Goal: Transaction & Acquisition: Purchase product/service

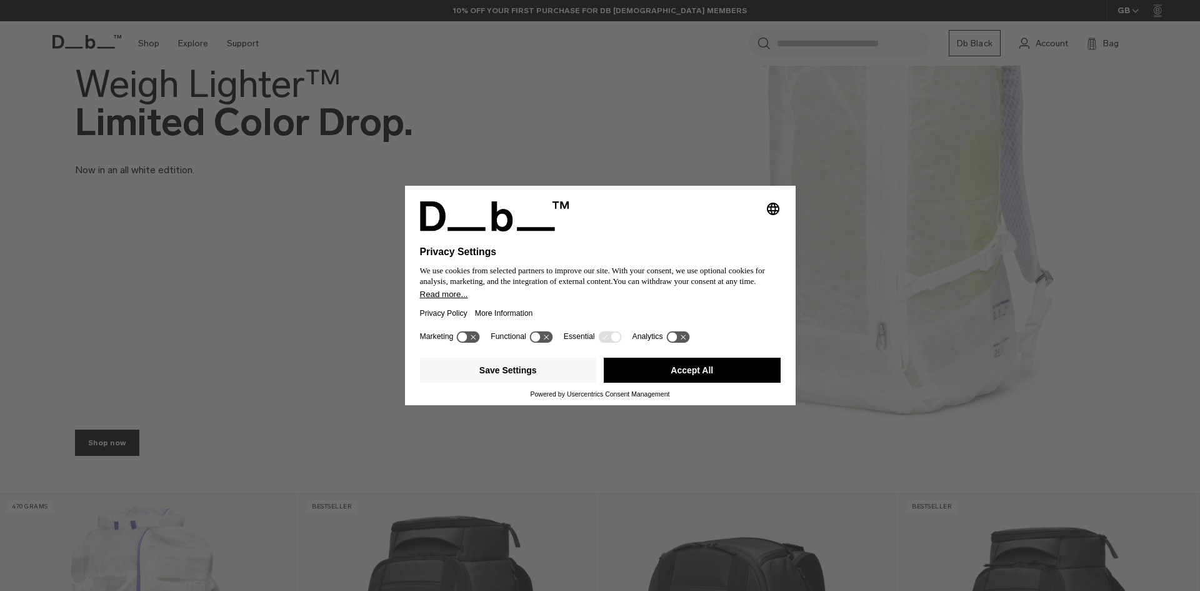
click at [630, 377] on button "Accept All" at bounding box center [692, 370] width 177 height 25
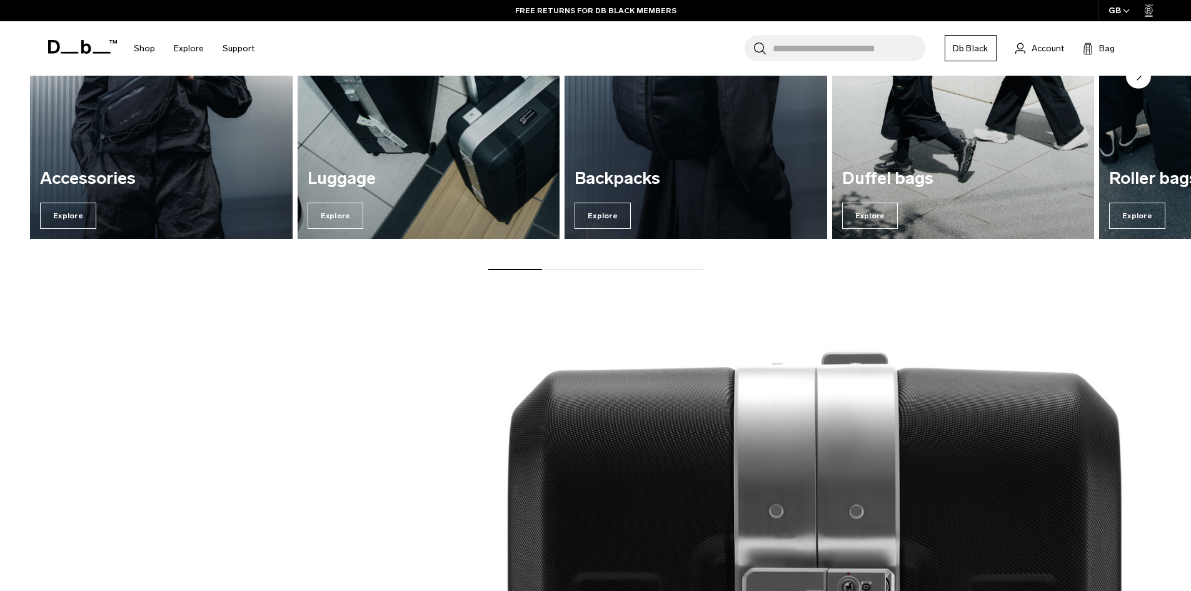
scroll to position [1125, 0]
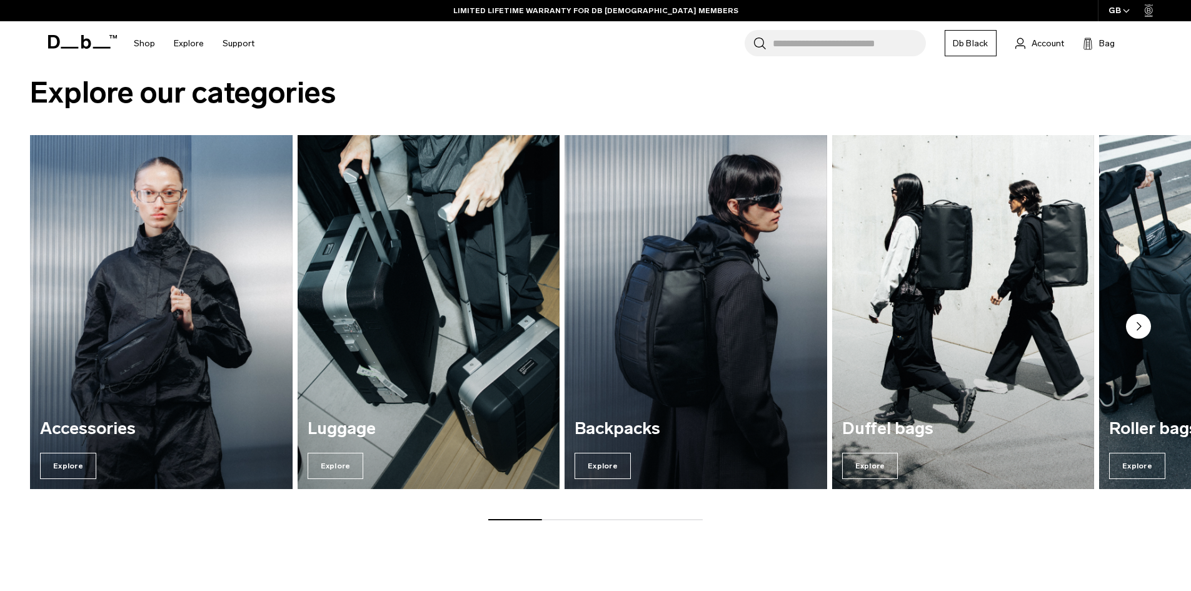
click at [1143, 314] on icon "Next slide" at bounding box center [1138, 326] width 25 height 25
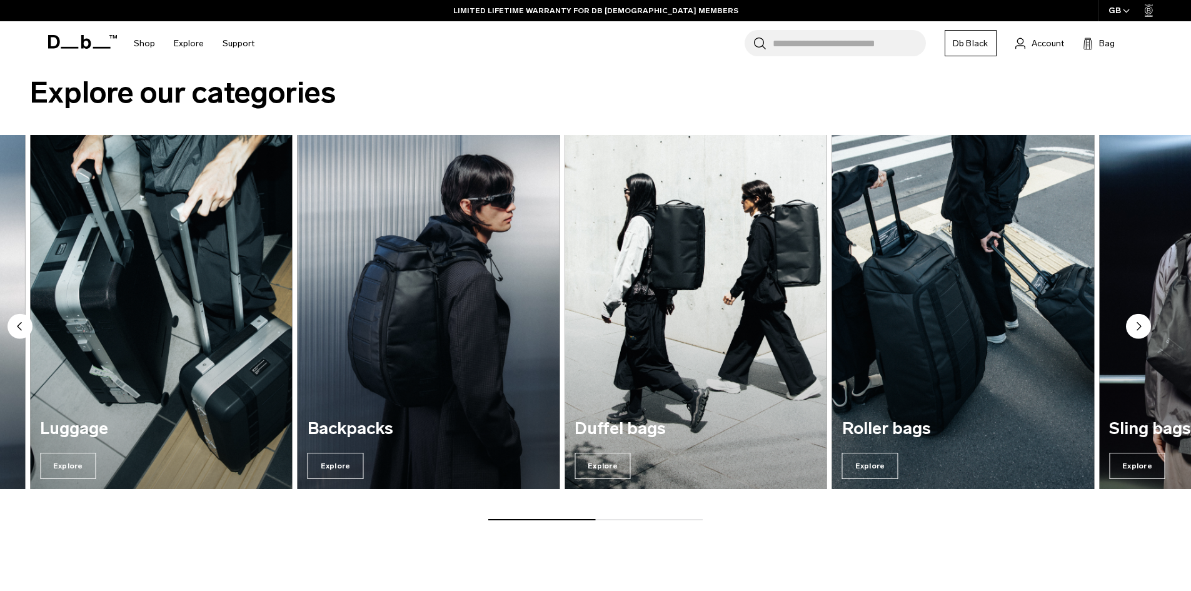
click at [1141, 319] on circle "Next slide" at bounding box center [1138, 326] width 25 height 25
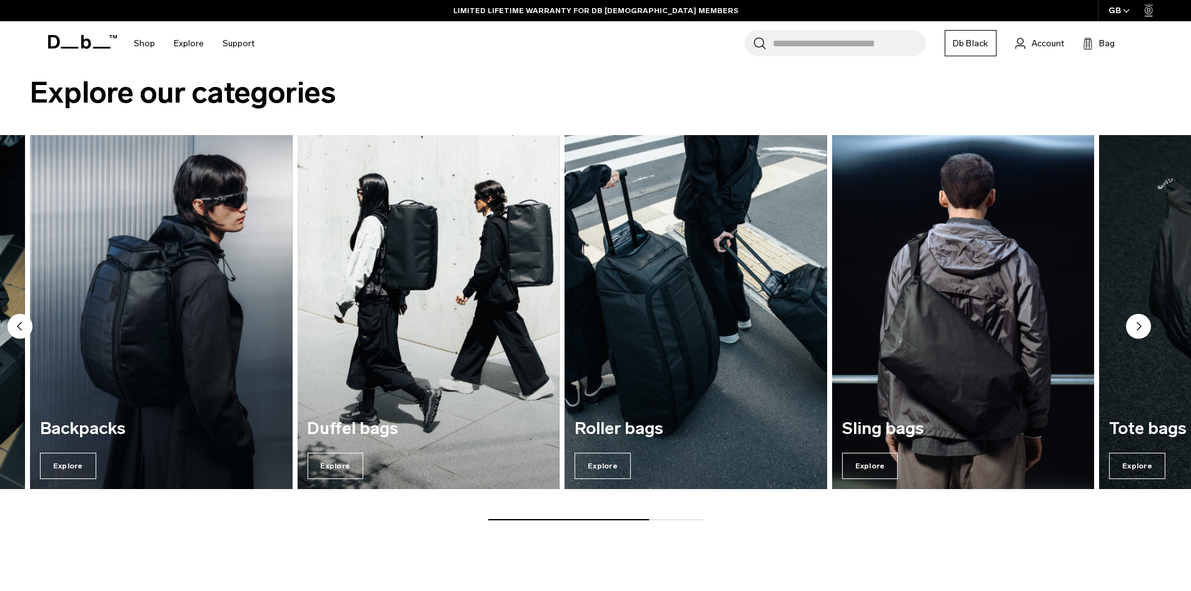
click at [1133, 325] on circle "Next slide" at bounding box center [1138, 326] width 25 height 25
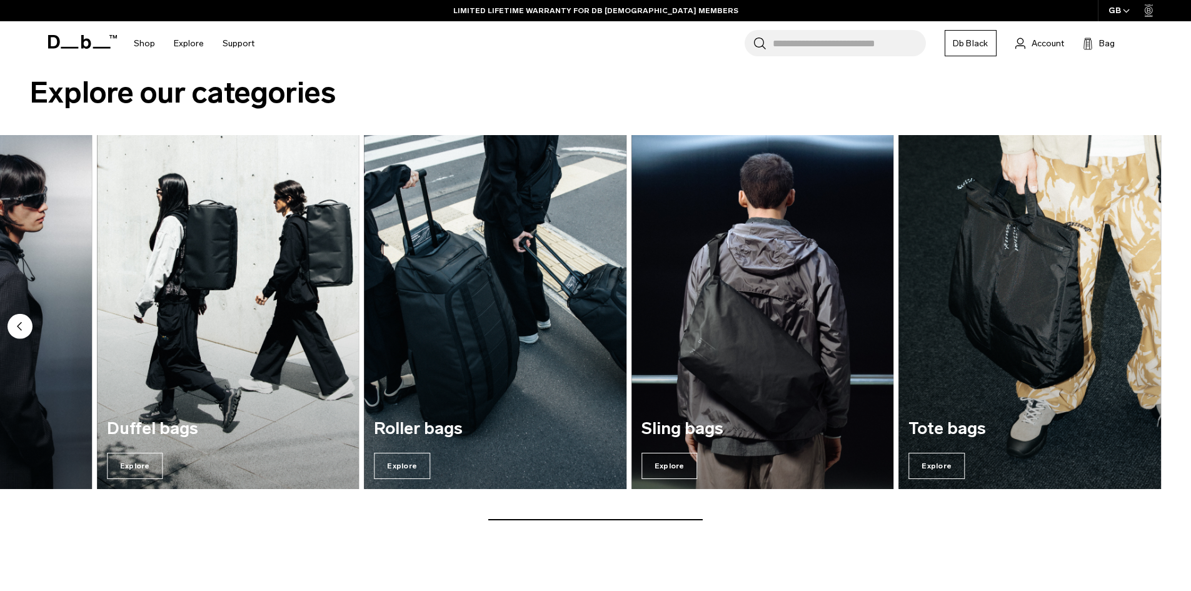
click at [1133, 325] on img "7 / 7" at bounding box center [1029, 312] width 263 height 354
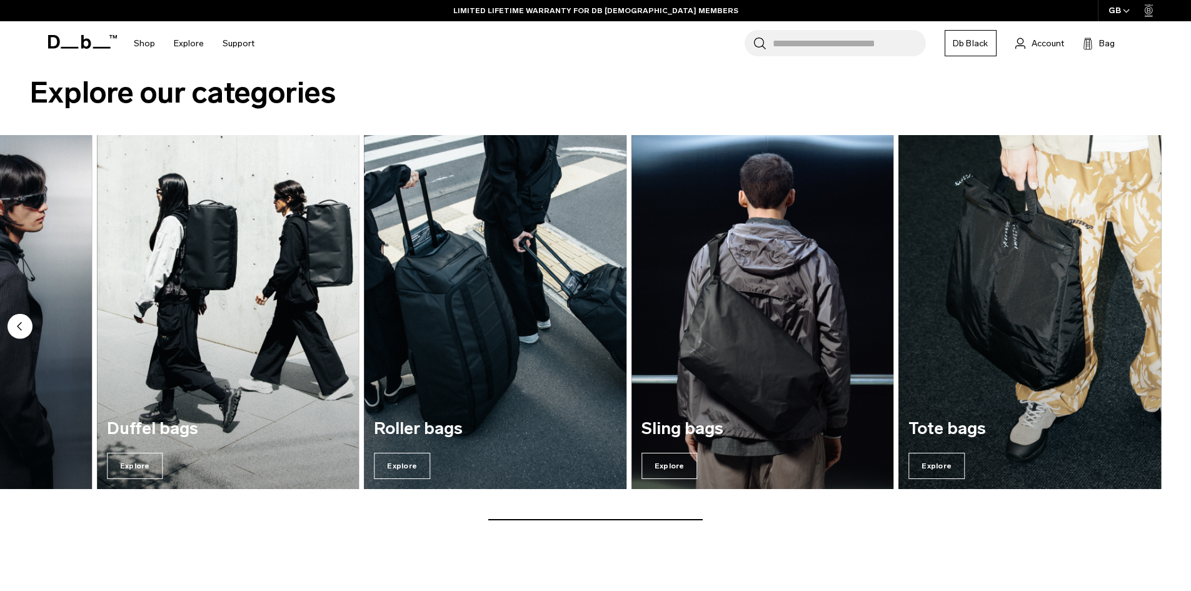
click at [987, 281] on img "7 / 7" at bounding box center [1029, 311] width 270 height 364
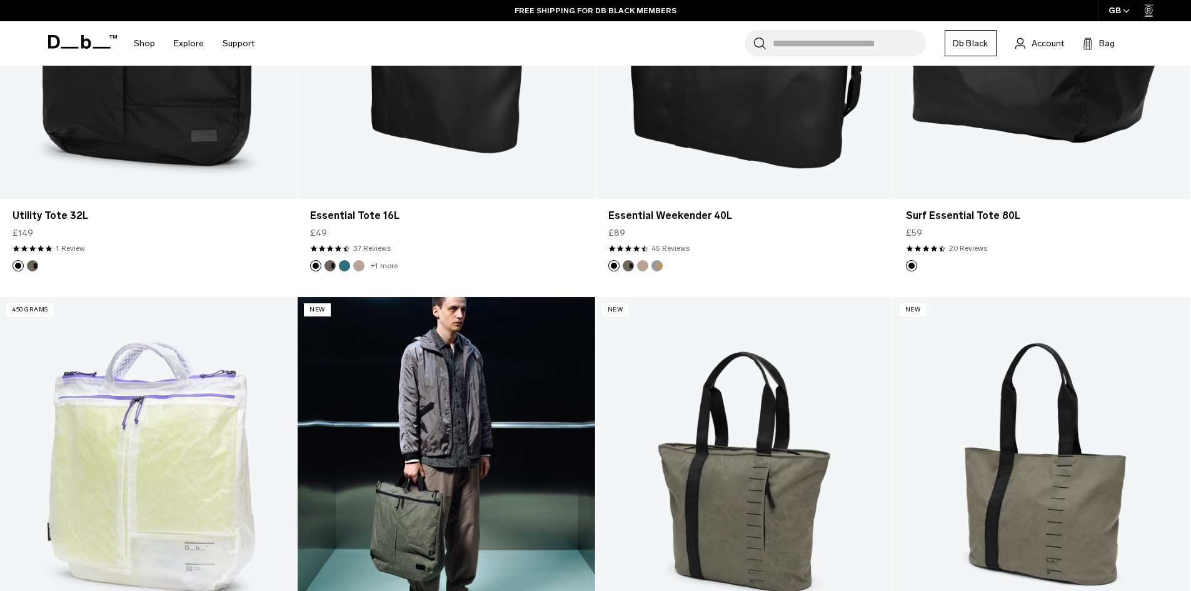
scroll to position [500, 0]
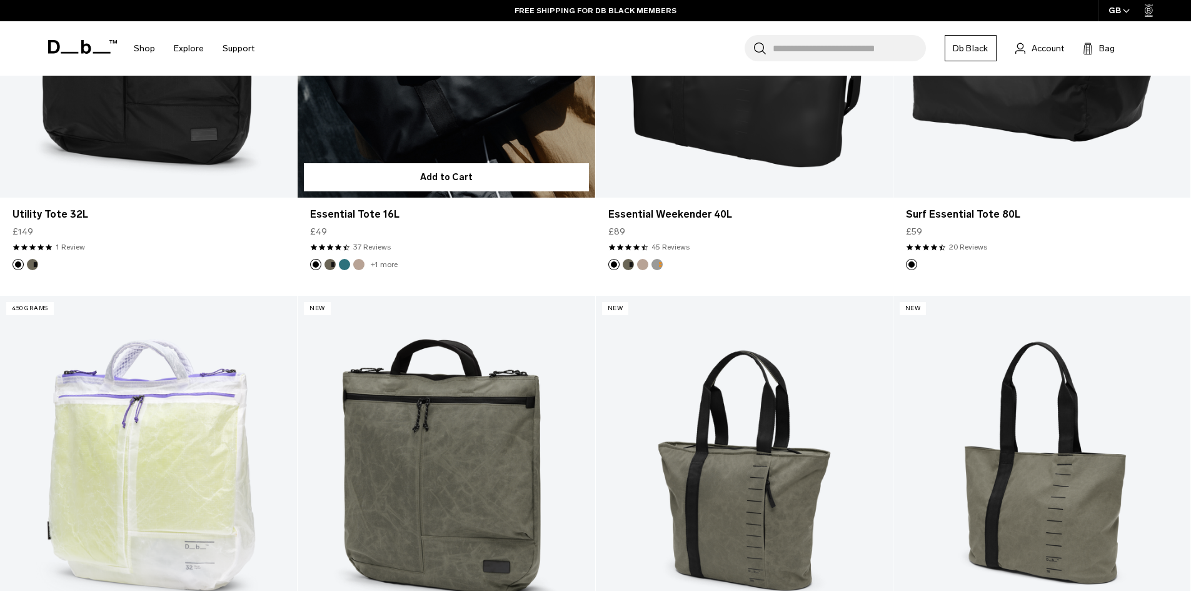
click at [333, 263] on button "Forest Green" at bounding box center [329, 264] width 11 height 11
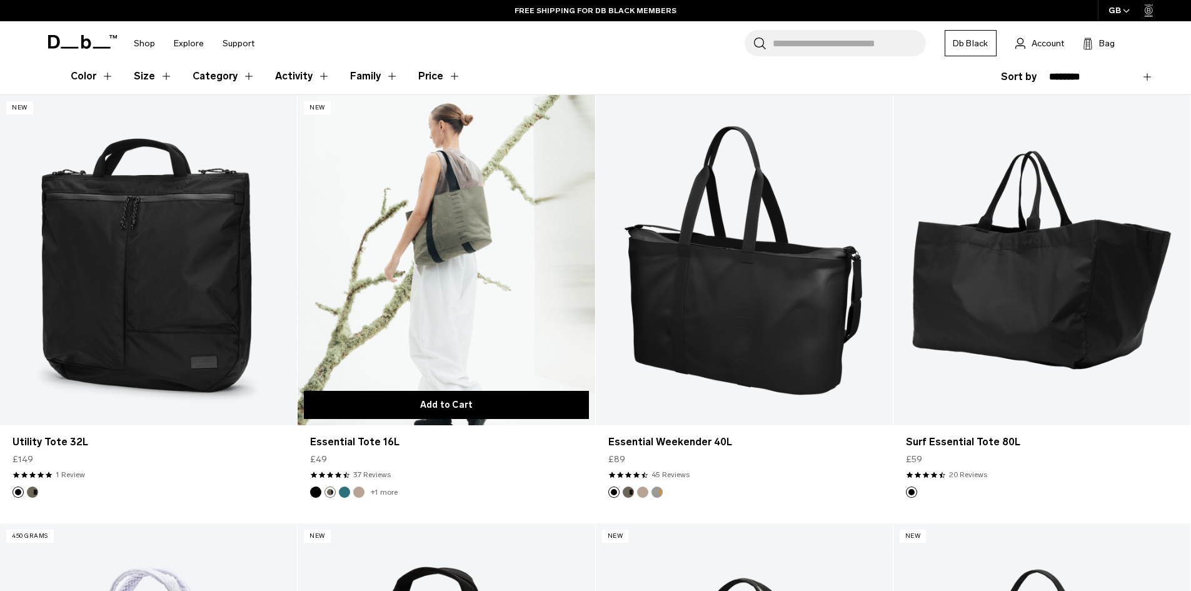
scroll to position [250, 0]
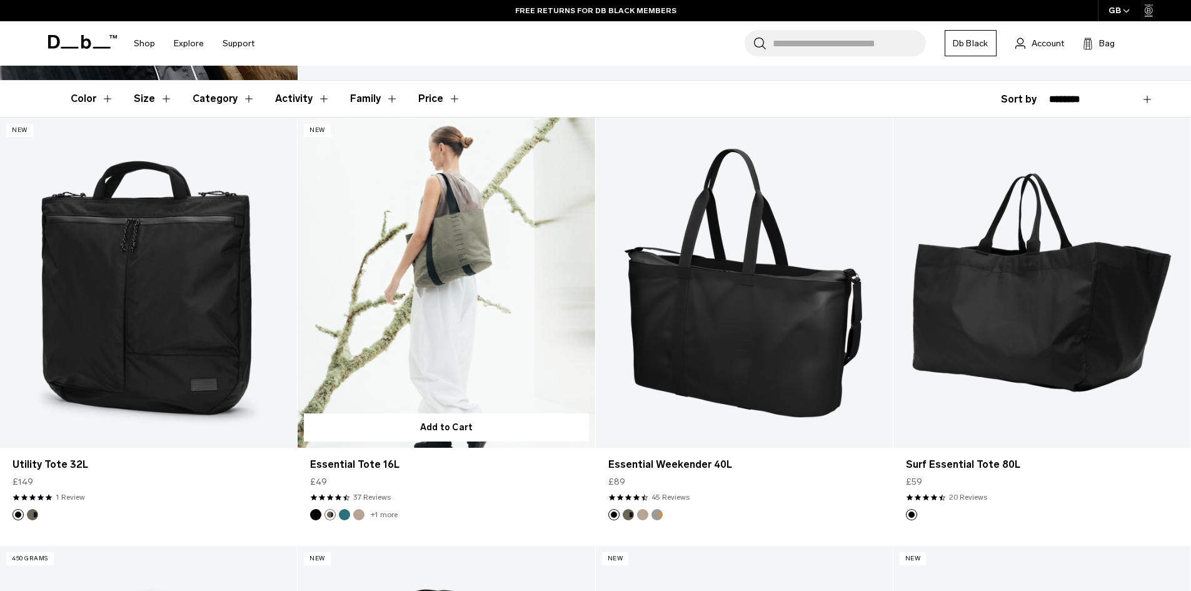
click at [389, 514] on link "+1 more" at bounding box center [384, 514] width 27 height 9
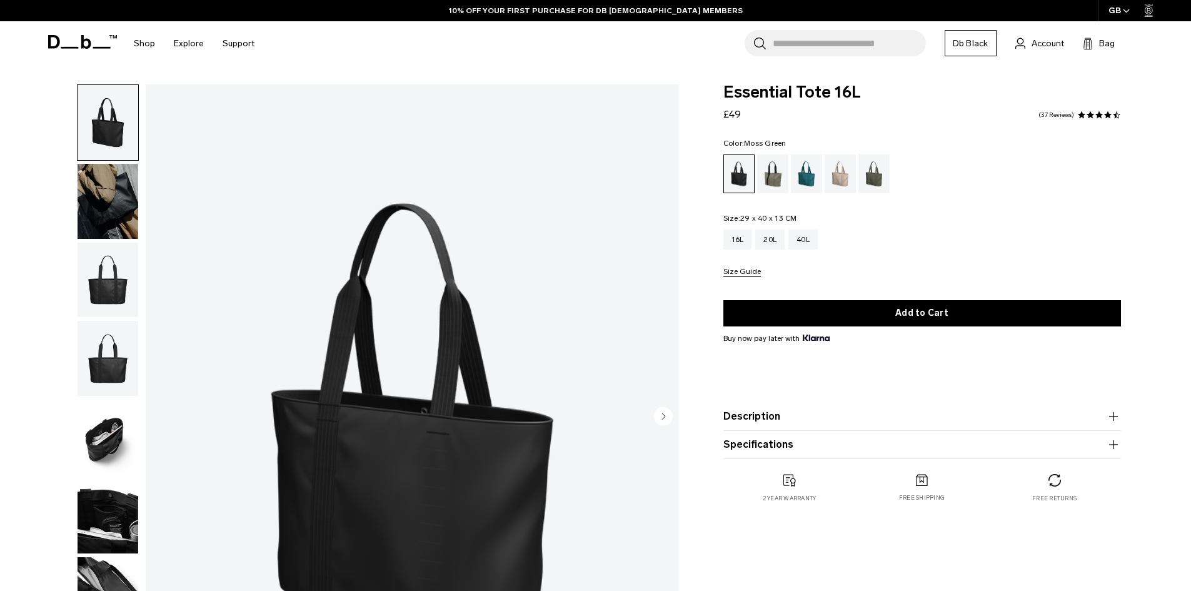
click at [869, 173] on div "Moss Green" at bounding box center [874, 173] width 32 height 39
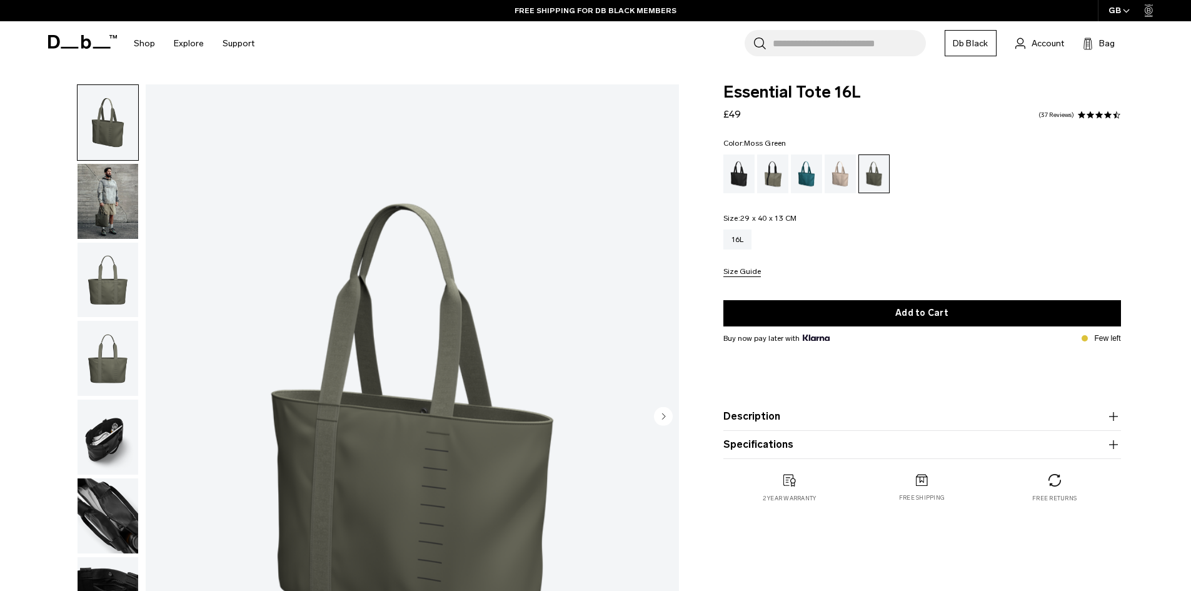
click at [116, 415] on img "button" at bounding box center [108, 436] width 61 height 75
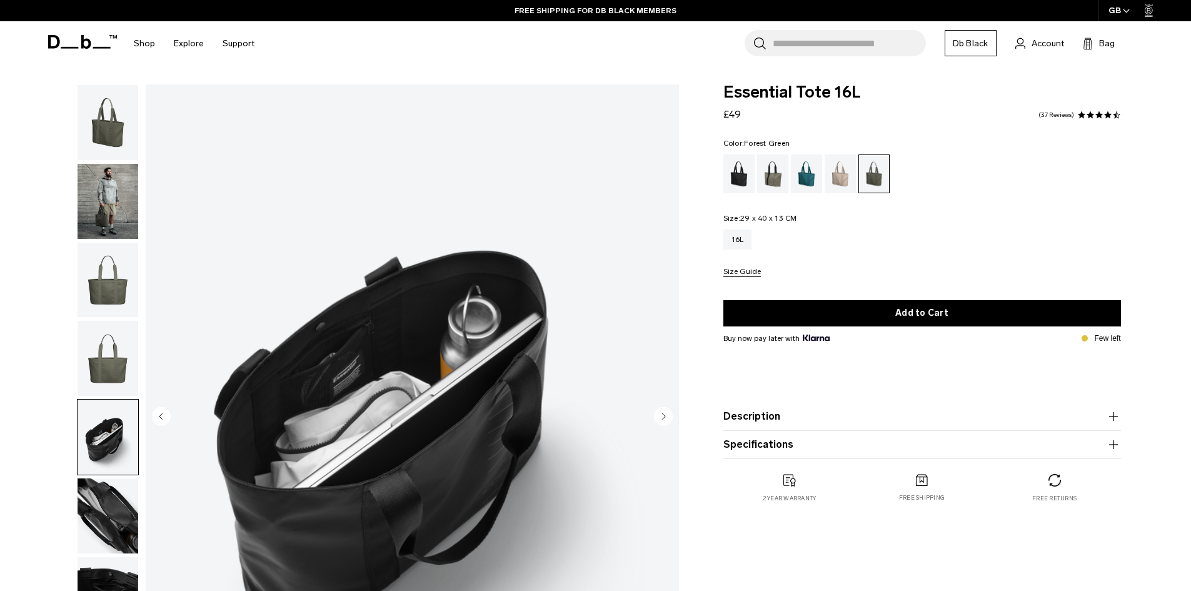
click at [769, 178] on div "Forest Green" at bounding box center [773, 173] width 32 height 39
click at [815, 172] on div "Midnight Teal" at bounding box center [807, 173] width 32 height 39
click at [807, 166] on div "Midnight Teal" at bounding box center [807, 173] width 32 height 39
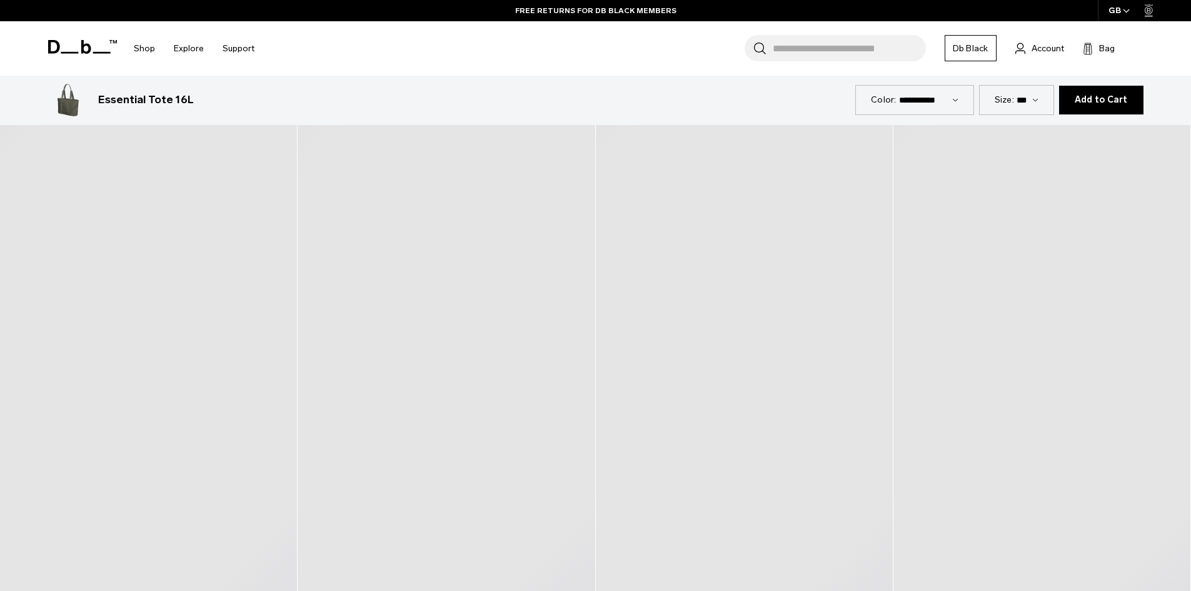
scroll to position [750, 0]
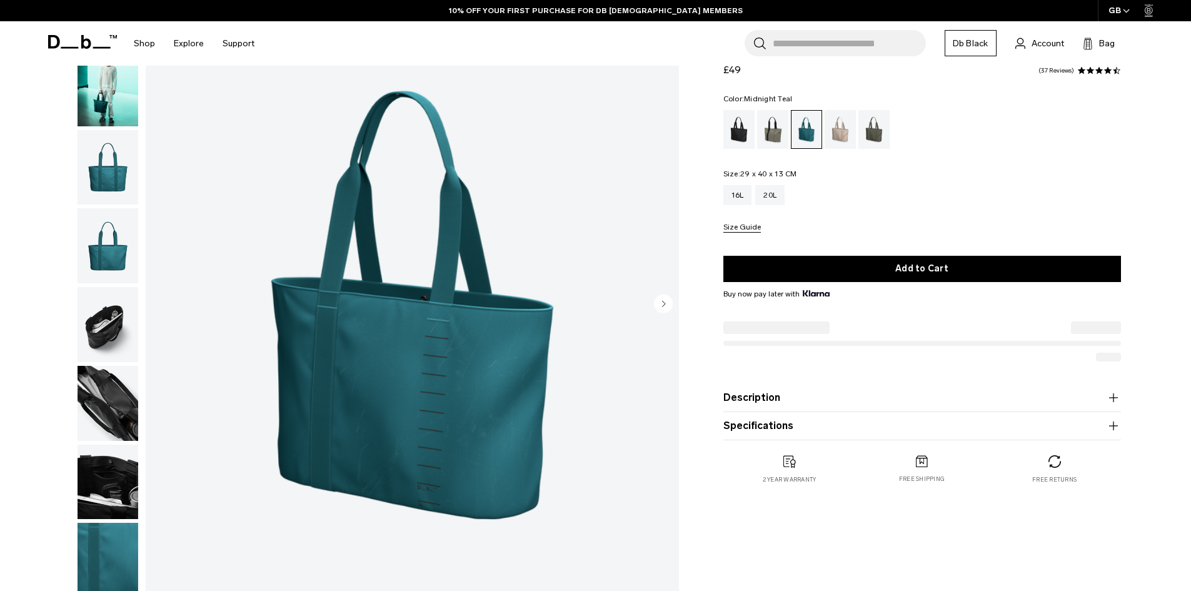
scroll to position [125, 0]
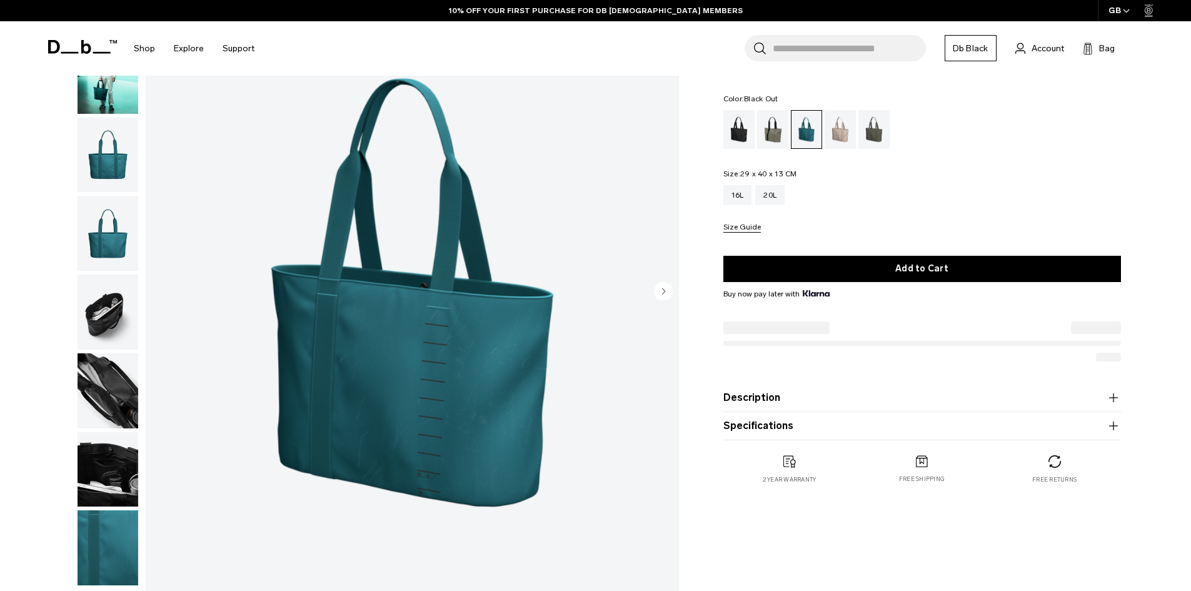
drag, startPoint x: 746, startPoint y: 137, endPoint x: 769, endPoint y: 134, distance: 23.3
click at [748, 136] on div "Black Out" at bounding box center [739, 129] width 32 height 39
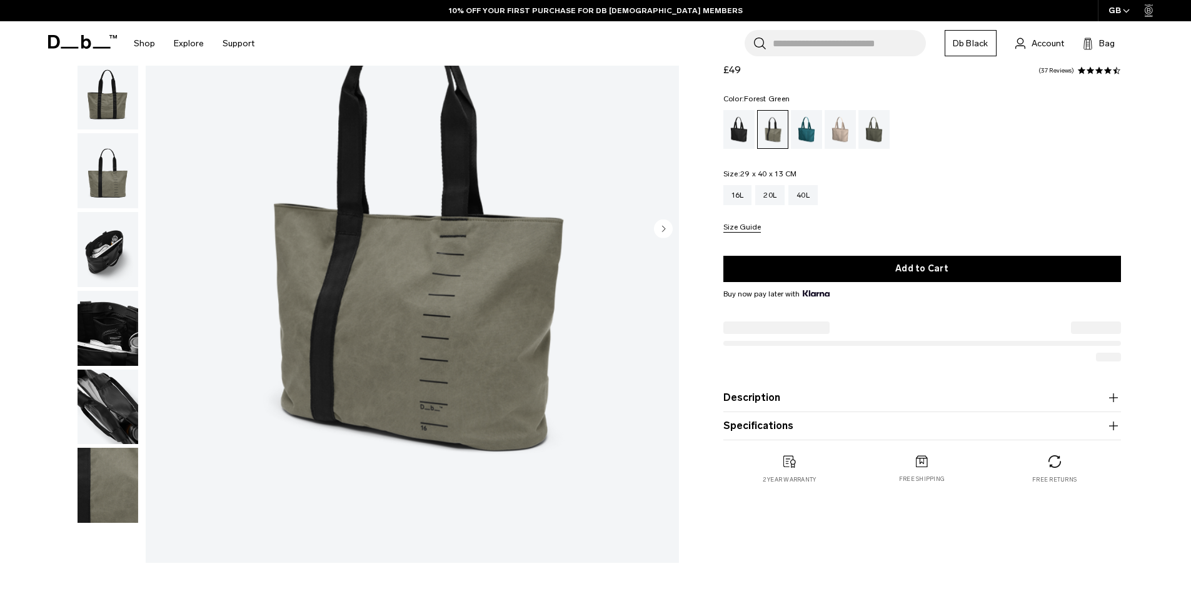
click at [121, 190] on img "button" at bounding box center [108, 170] width 61 height 75
